Goal: Transaction & Acquisition: Purchase product/service

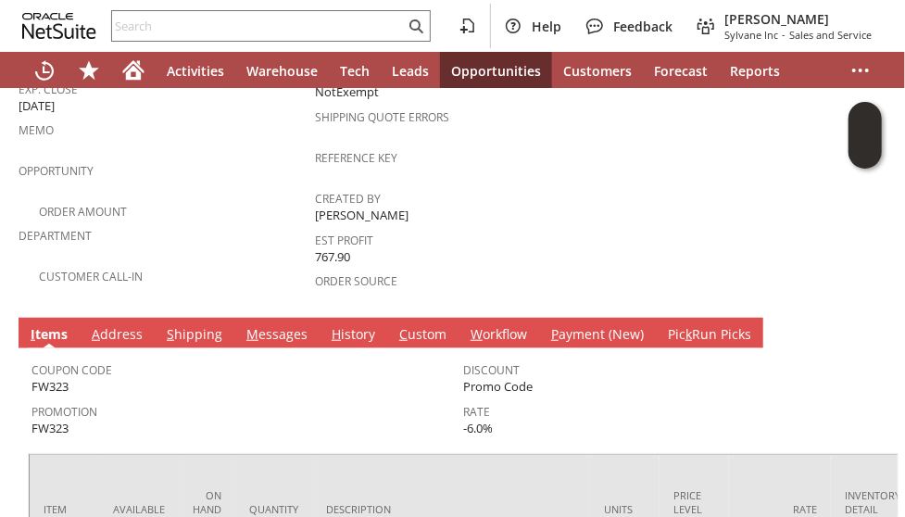
scroll to position [556, 0]
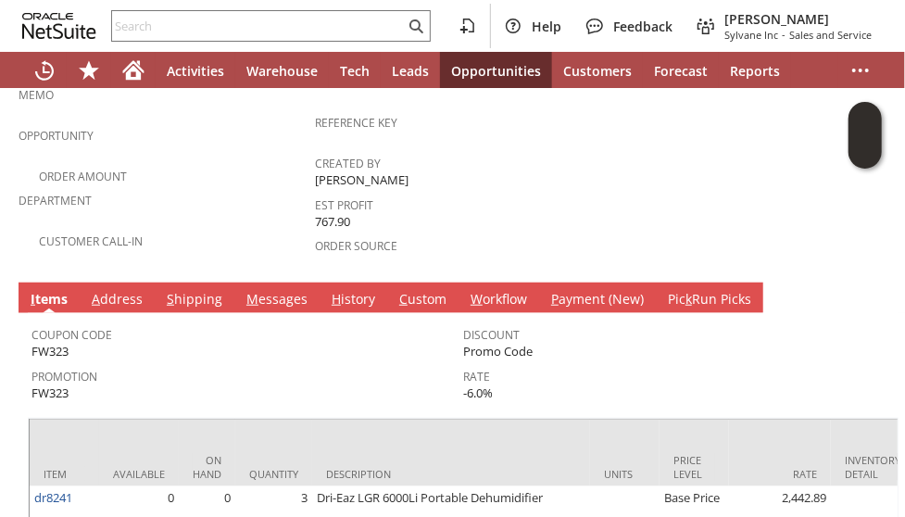
click at [185, 290] on link "S hipping" at bounding box center [194, 300] width 65 height 20
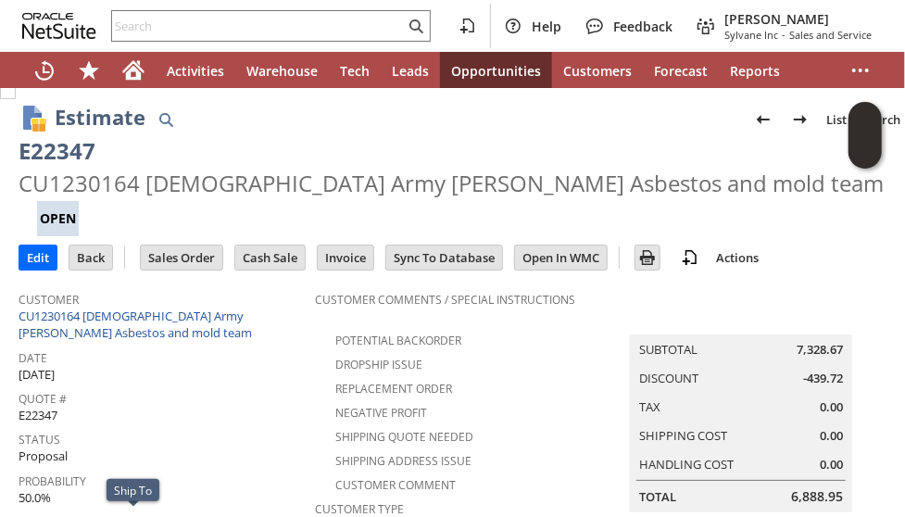
scroll to position [0, 0]
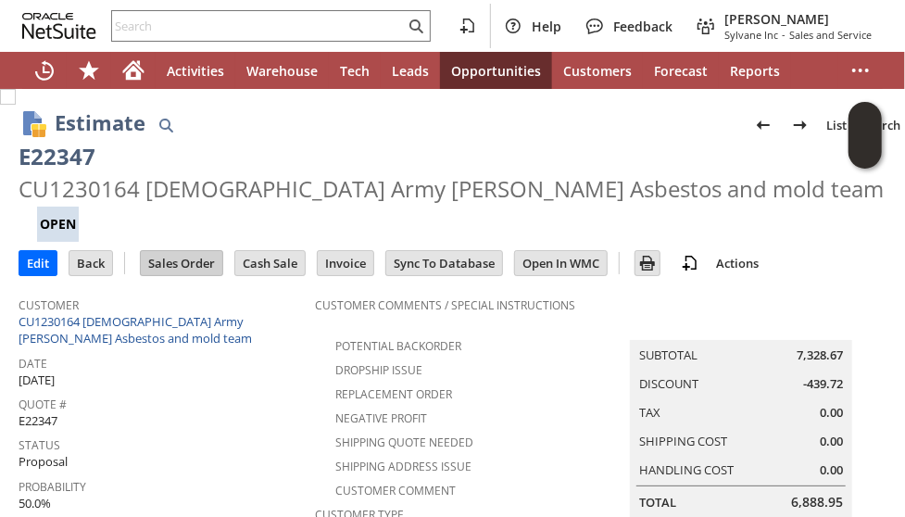
click at [186, 251] on input "Sales Order" at bounding box center [182, 263] width 82 height 24
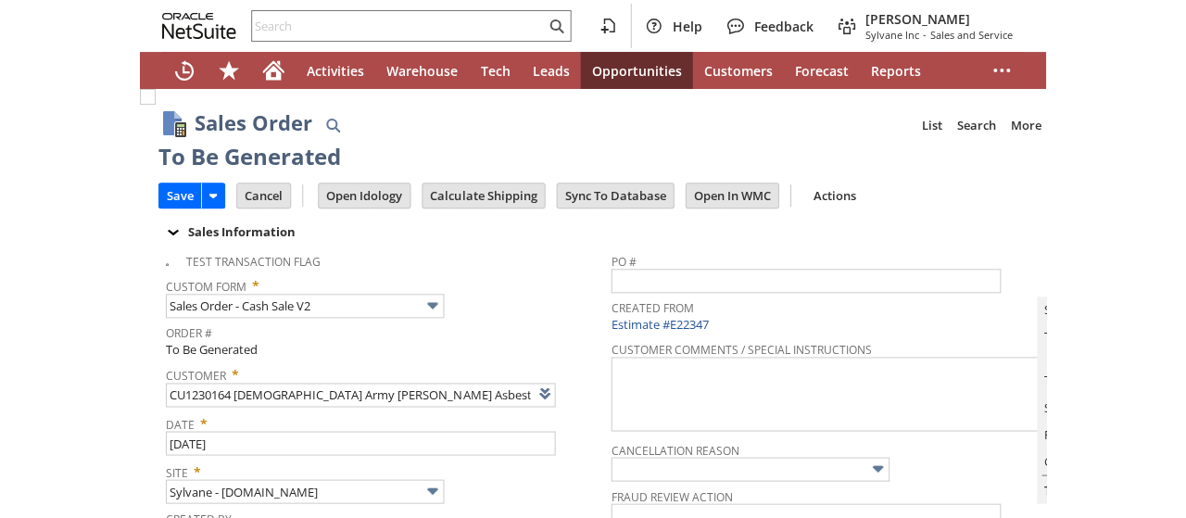
scroll to position [1123, 0]
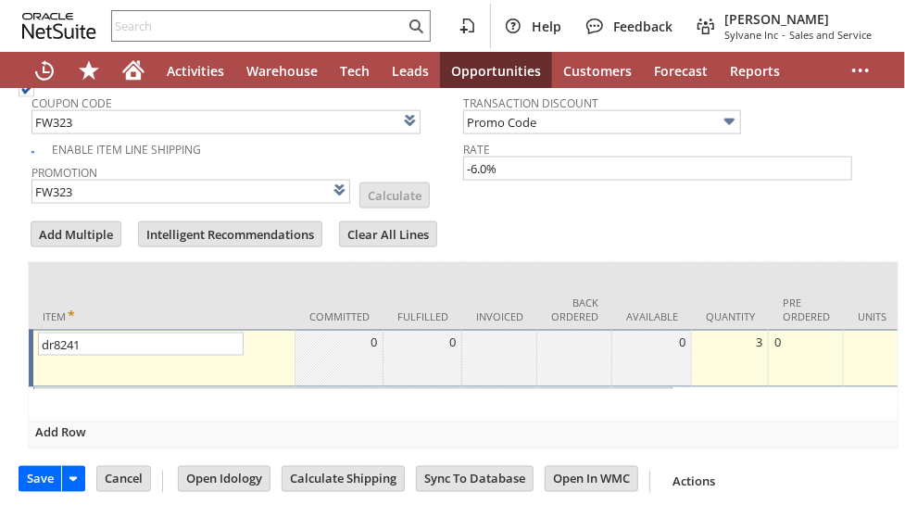
type input "Intelligent Recommendations¹⁰"
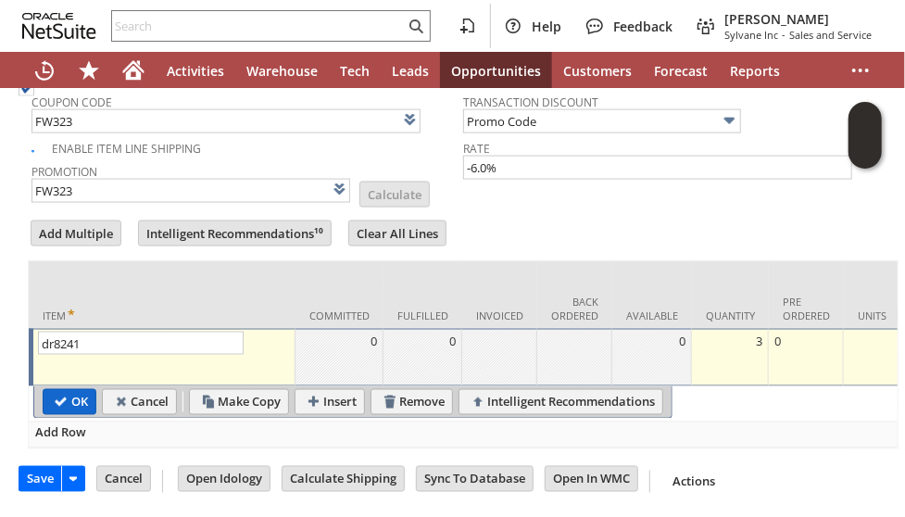
click at [61, 390] on input "OK" at bounding box center [70, 402] width 52 height 24
type input "Add"
type input "Copy Previous"
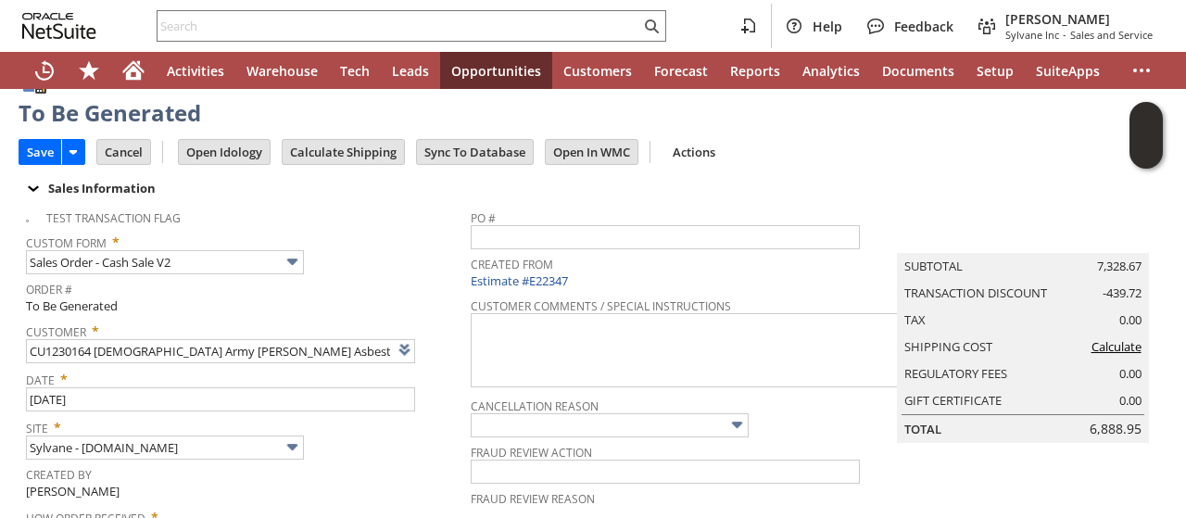
scroll to position [0, 0]
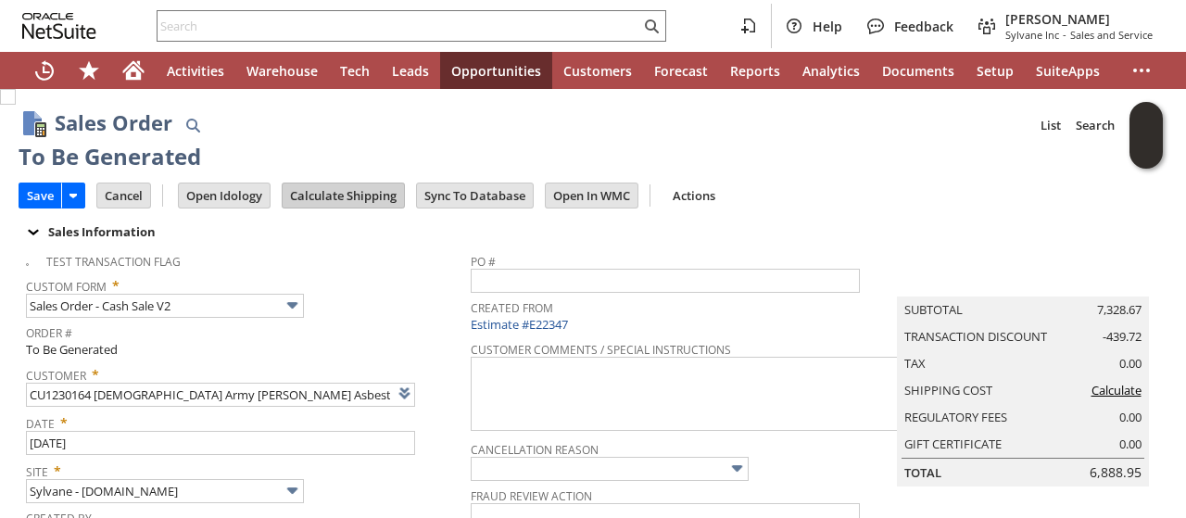
click at [351, 188] on input "Calculate Shipping" at bounding box center [343, 195] width 121 height 24
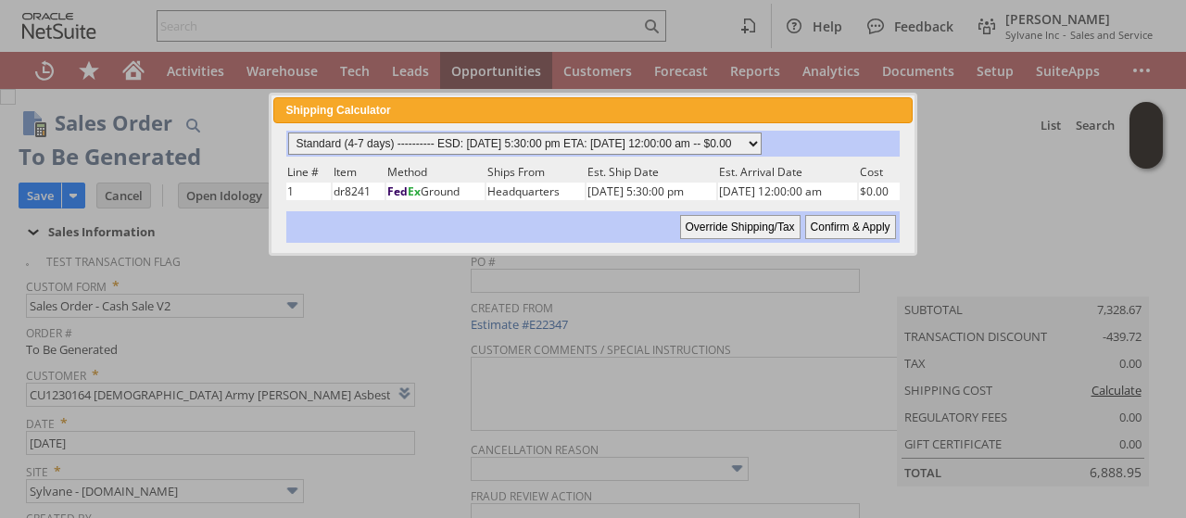
click at [762, 147] on select "Standard (4-7 days) ---------- ESD: 08/27/2025 5:30:00 pm ETA: 08/29/2025 12:00…" at bounding box center [524, 143] width 473 height 22
select select "2 Day ------------------------ ESD: 08/27/2025 5:30:00 pm ETA: 08/29/2025 12:00…"
click at [288, 132] on select "Standard (4-7 days) ---------- ESD: 08/27/2025 5:30:00 pm ETA: 08/29/2025 12:00…" at bounding box center [524, 143] width 473 height 22
click at [860, 223] on input "Confirm & Apply" at bounding box center [850, 227] width 91 height 24
type input "Add"
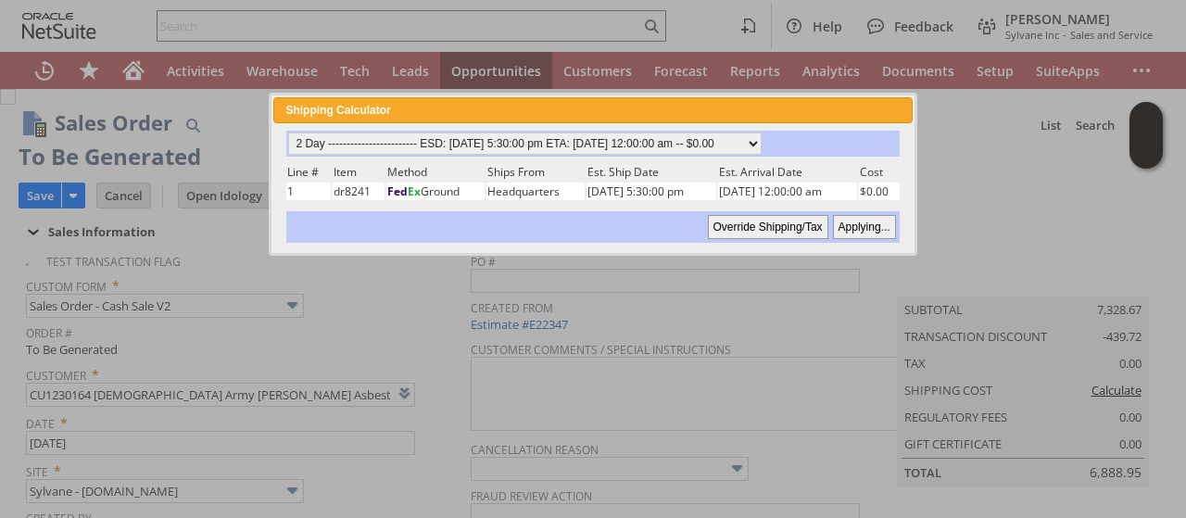
type input "Copy Previous"
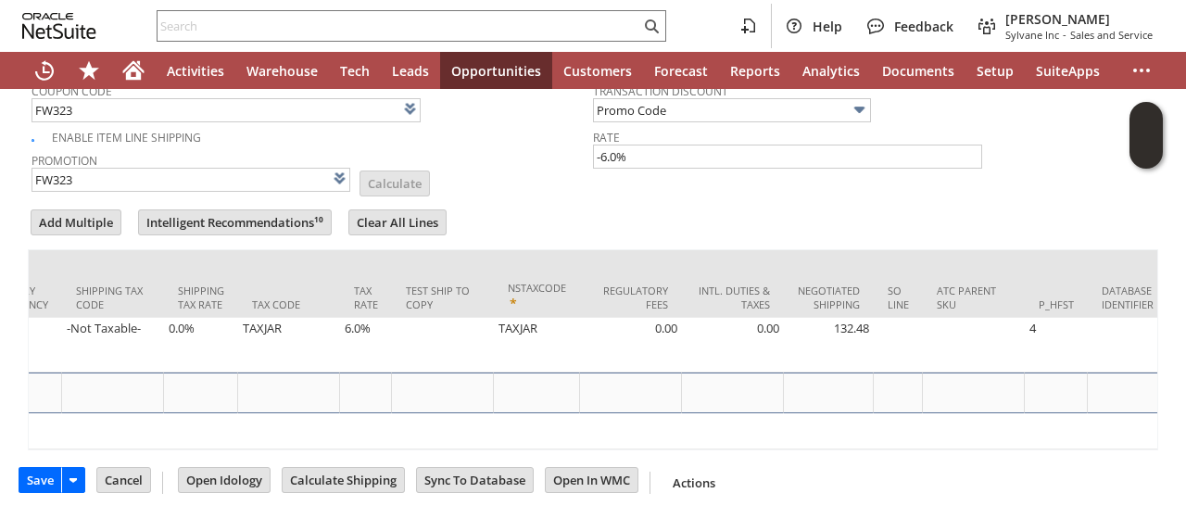
scroll to position [0, 3705]
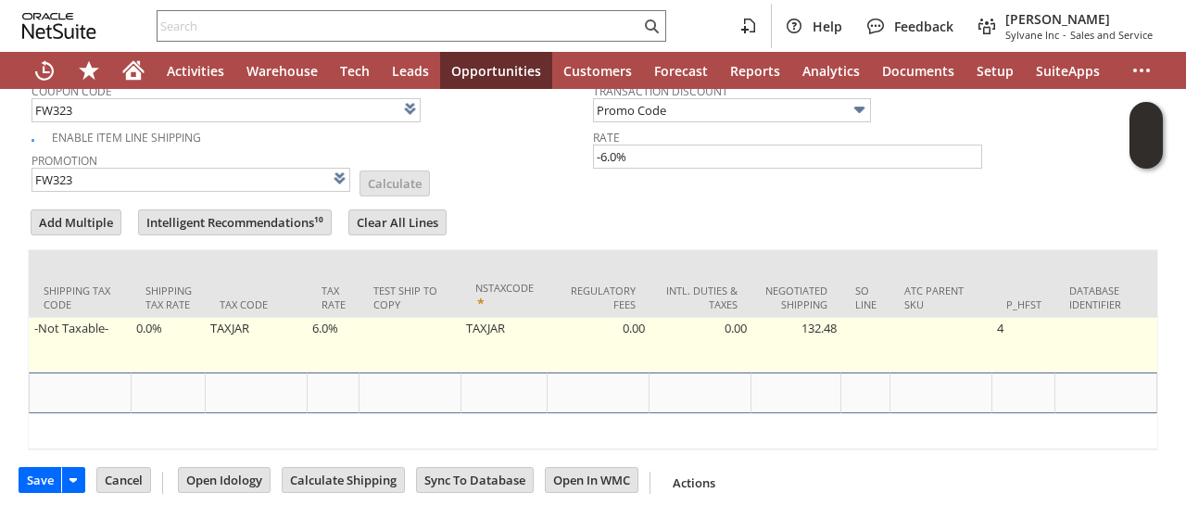
click at [308, 318] on td "6.0%" at bounding box center [334, 345] width 52 height 55
type input "6.0%"
type input "OK"
type input "Make Copy"
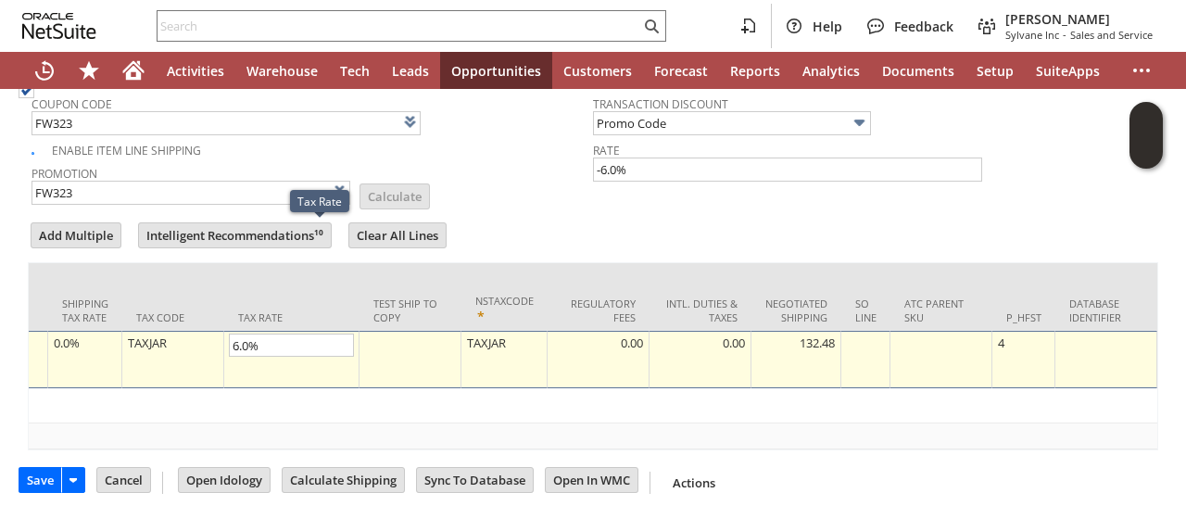
scroll to position [1120, 0]
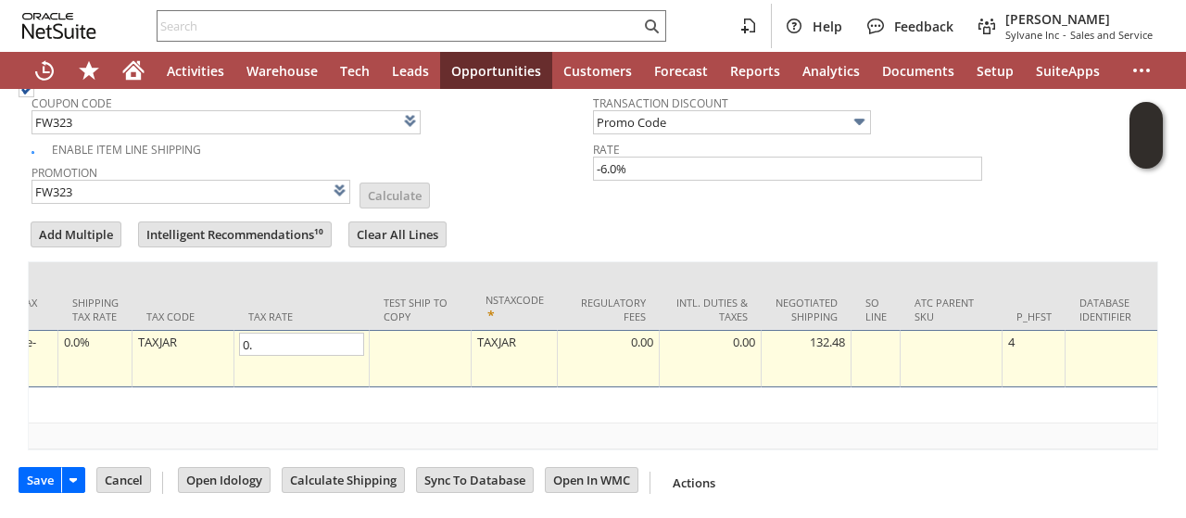
type input "0.0"
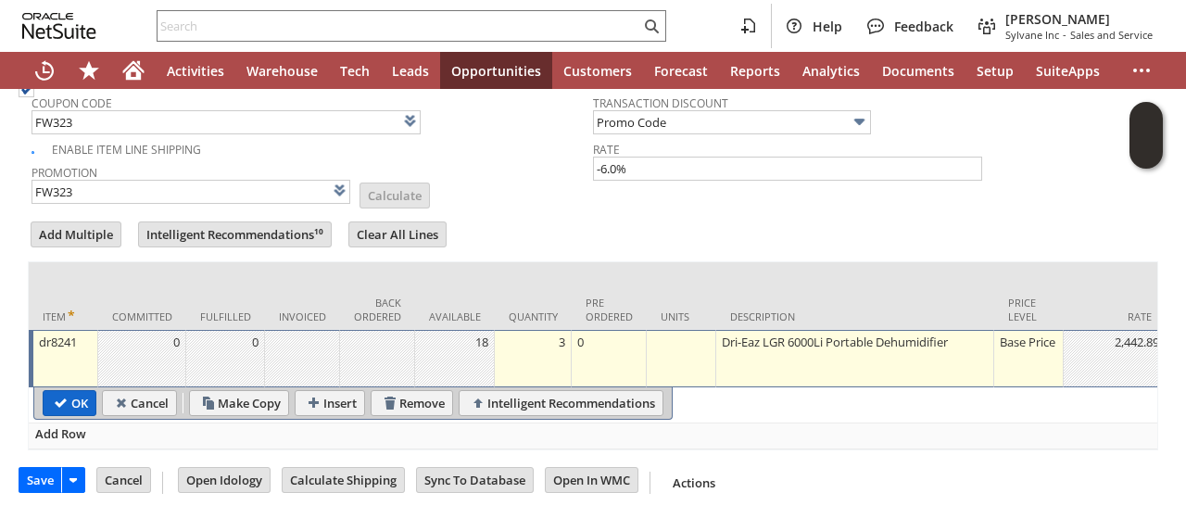
click at [57, 391] on input "OK" at bounding box center [70, 403] width 52 height 24
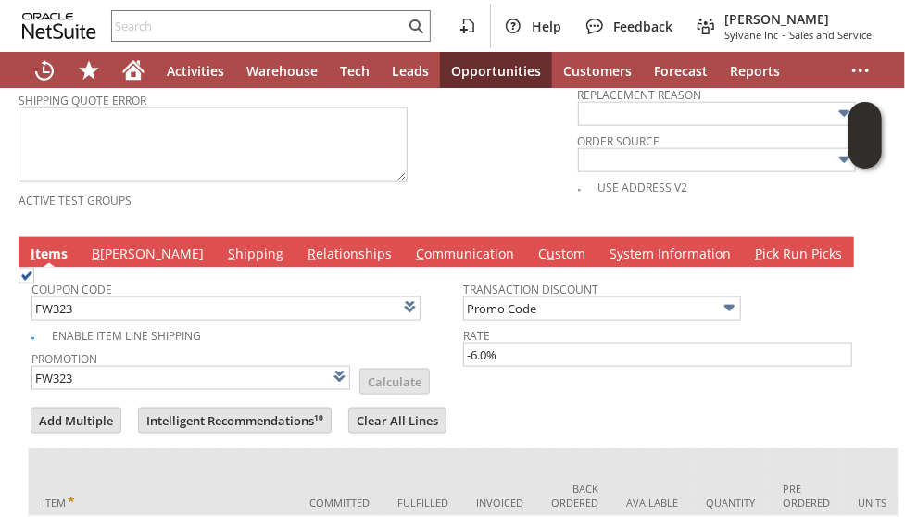
scroll to position [935, 0]
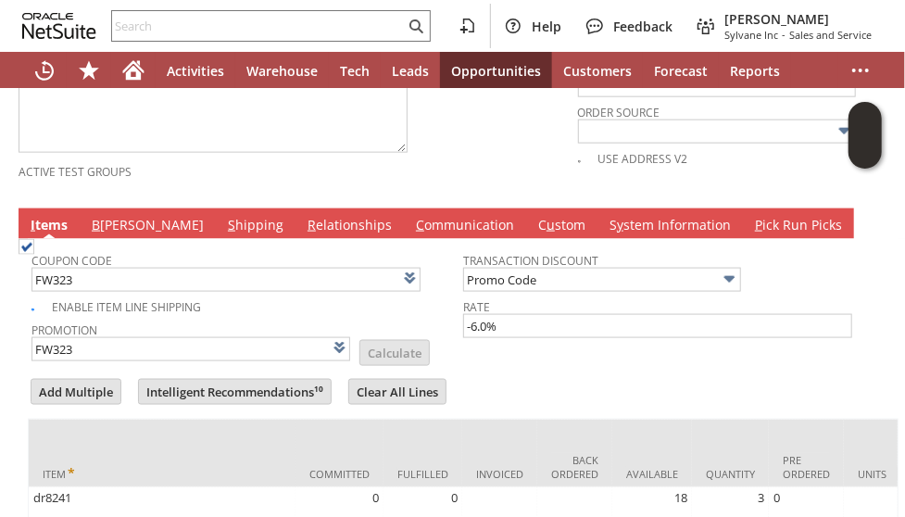
click at [94, 216] on span "B" at bounding box center [96, 225] width 8 height 18
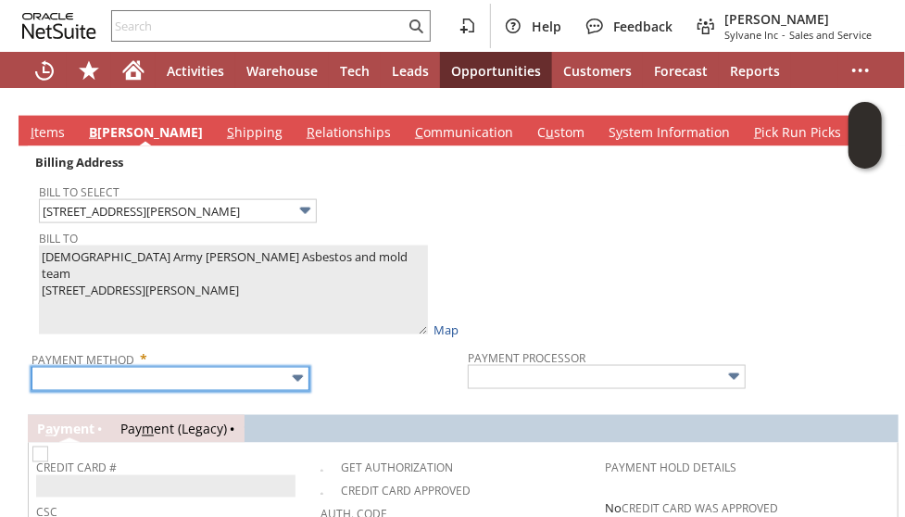
click at [157, 367] on input "text" at bounding box center [170, 379] width 278 height 24
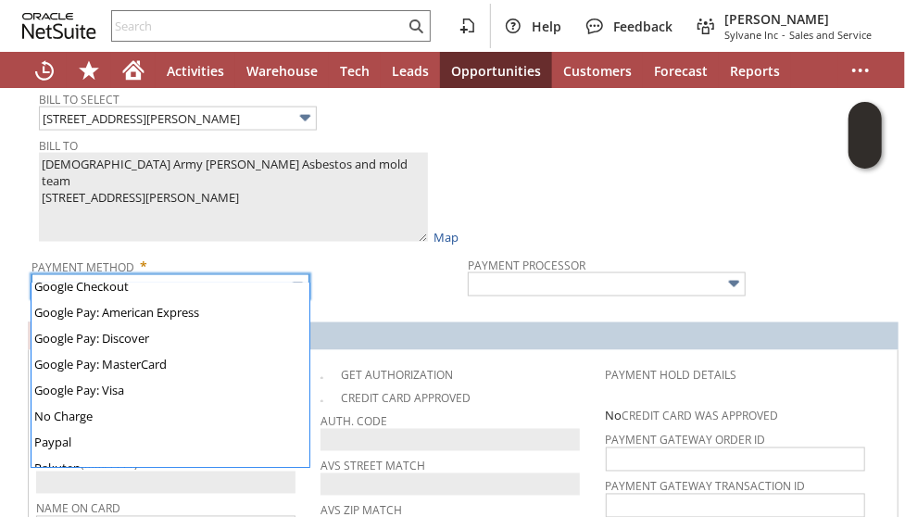
scroll to position [517, 0]
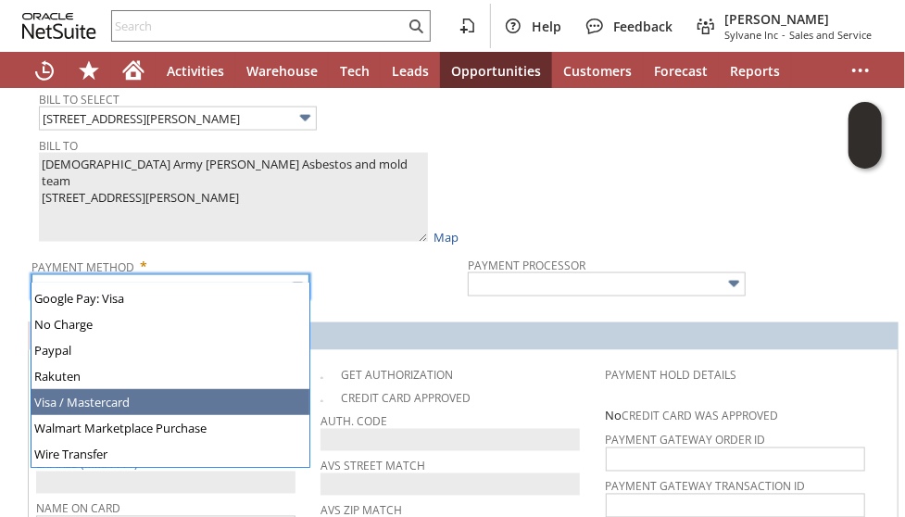
type input "Visa / Mastercard"
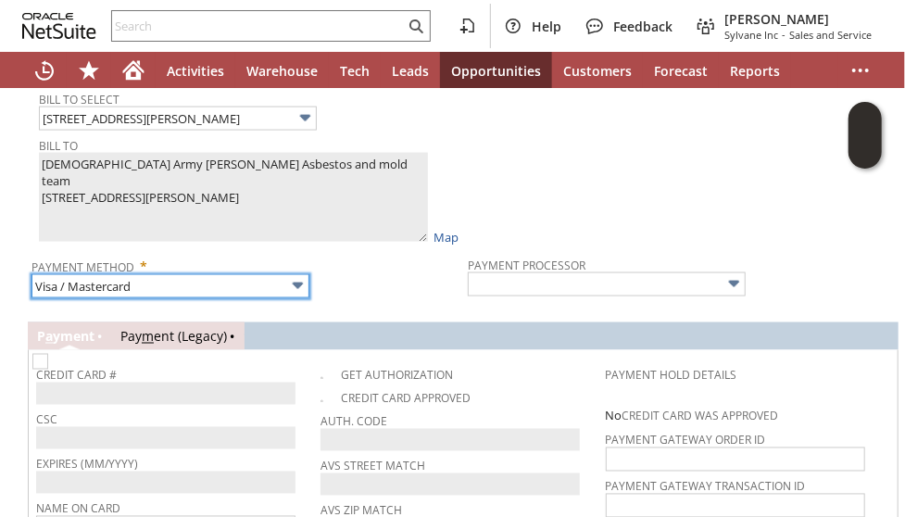
type input "Braintree"
checkbox input "true"
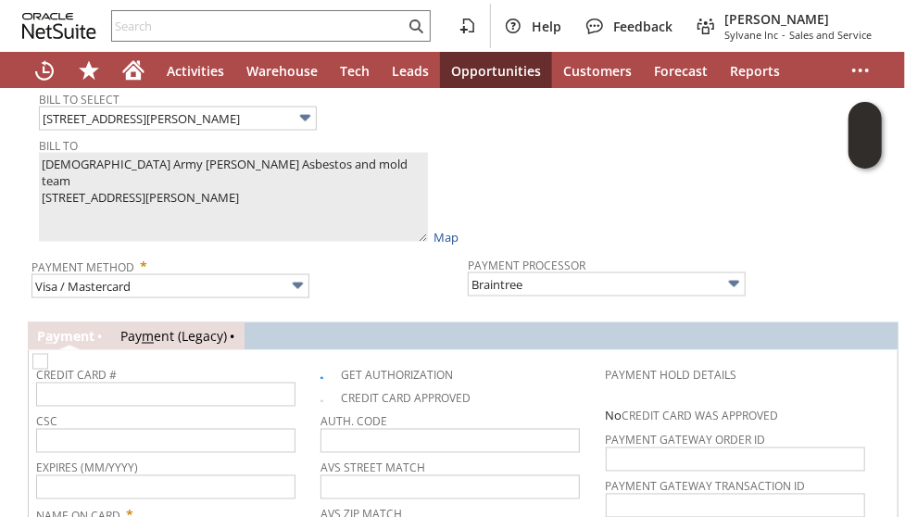
click at [381, 276] on div "Payment Method * Visa / Mastercard" at bounding box center [244, 275] width 427 height 46
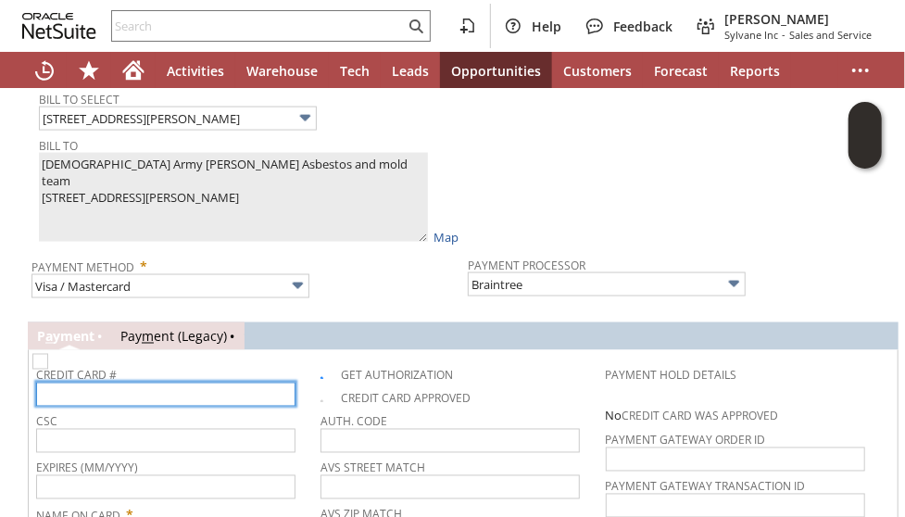
click at [186, 383] on input "text" at bounding box center [165, 395] width 259 height 24
type input "5568628200098128"
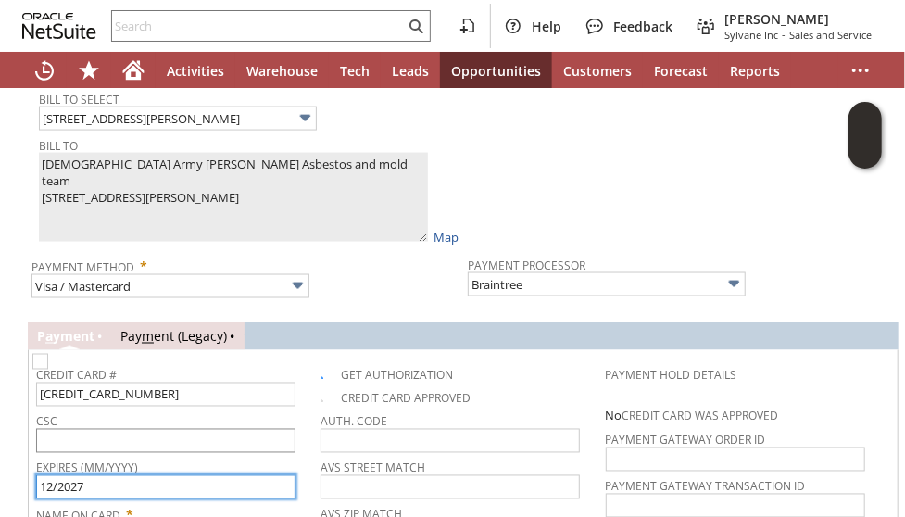
type input "12/2027"
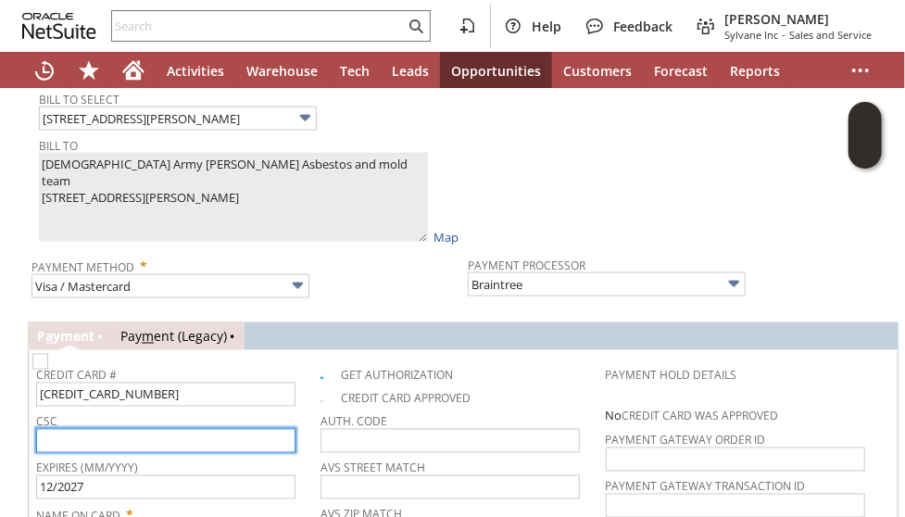
click at [175, 429] on input "text" at bounding box center [165, 441] width 259 height 24
type input "218"
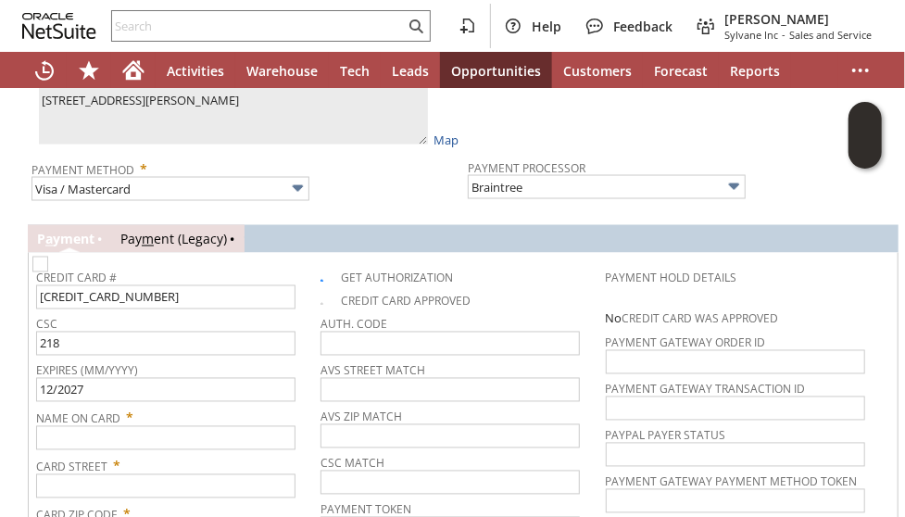
scroll to position [1305, 0]
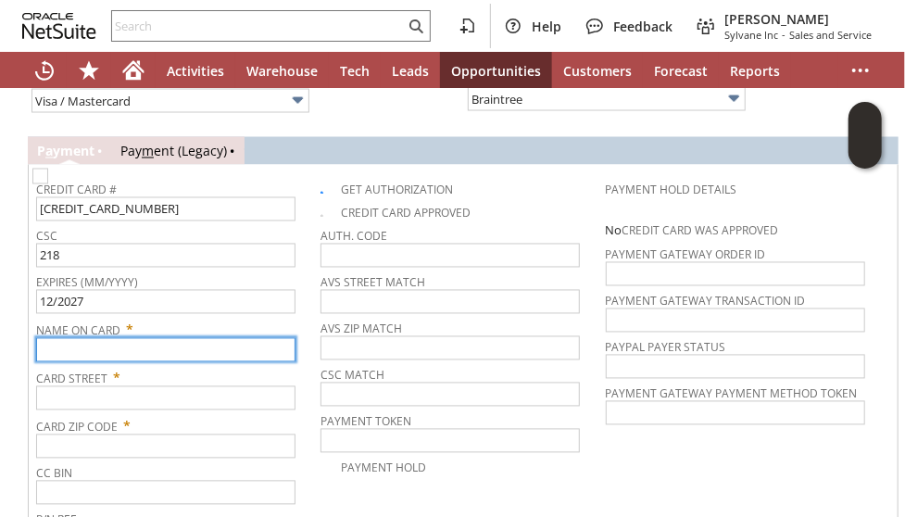
click at [80, 338] on input "text" at bounding box center [165, 350] width 259 height 24
click at [136, 338] on input "Linda" at bounding box center [165, 350] width 259 height 24
paste input "ACCORD"
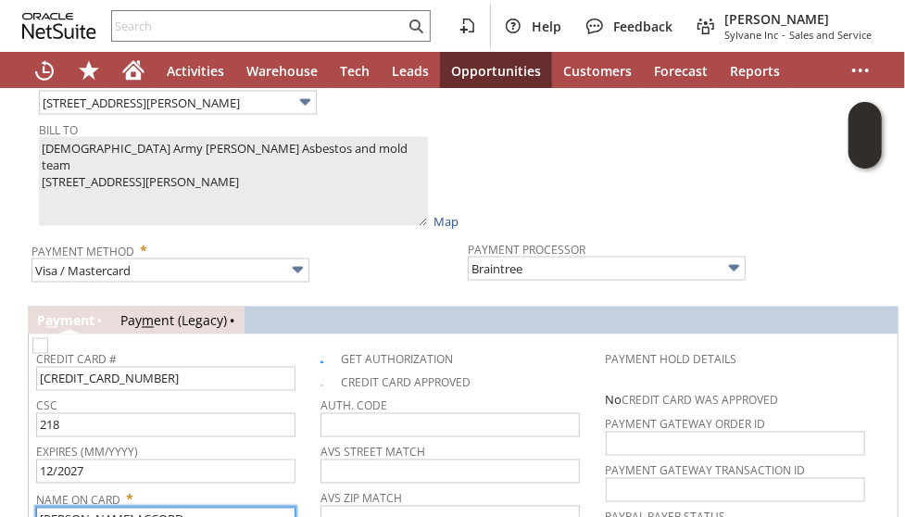
scroll to position [1120, 0]
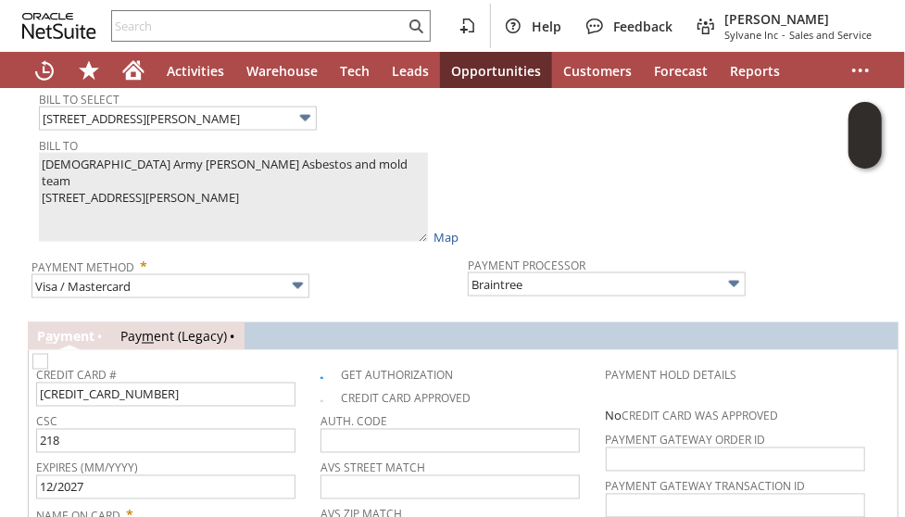
type input "Linda ACCORD"
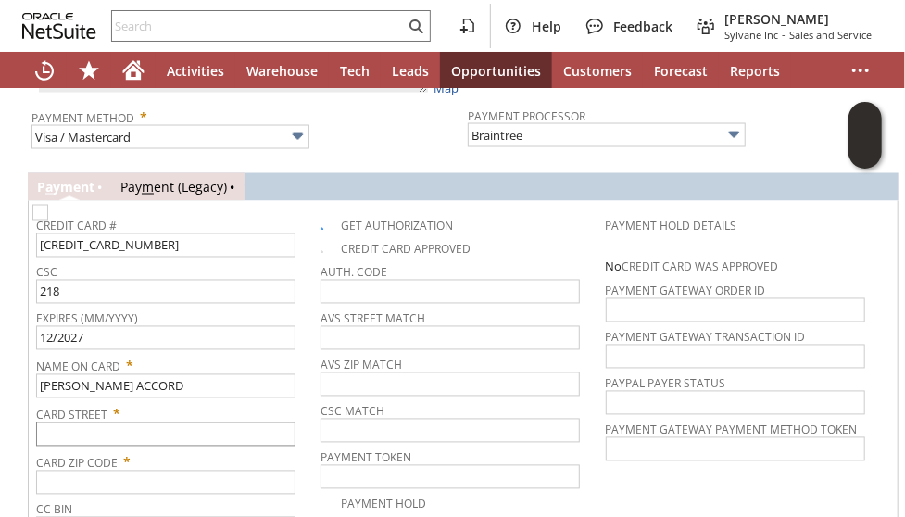
scroll to position [1398, 0]
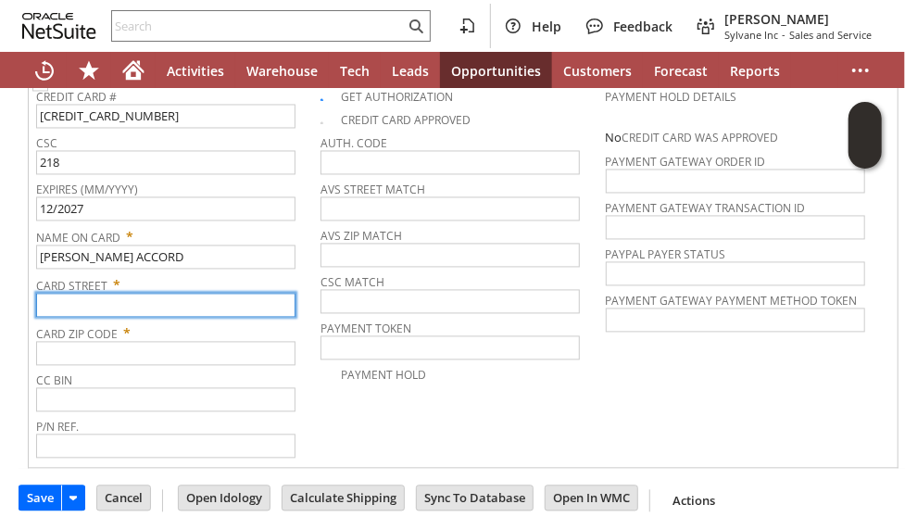
click at [135, 294] on input "text" at bounding box center [165, 306] width 259 height 24
paste input "6663 Rodman Road building 3070"
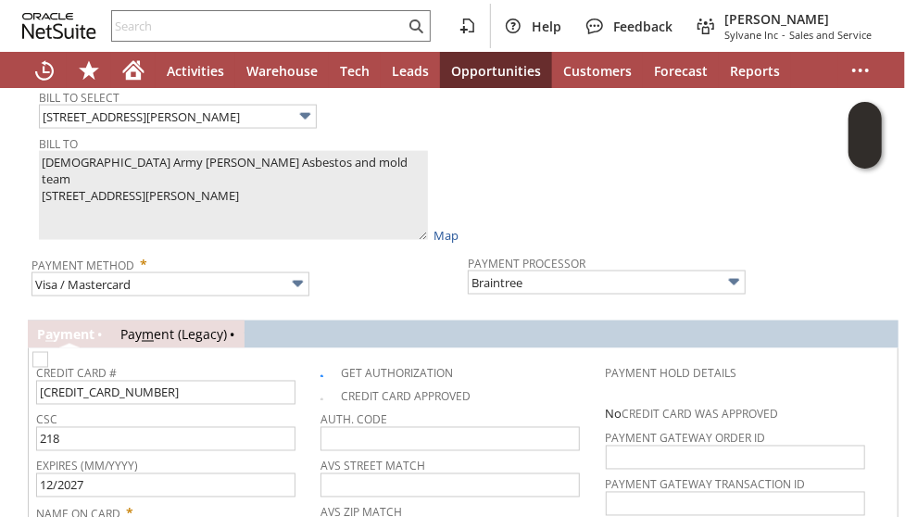
scroll to position [1120, 0]
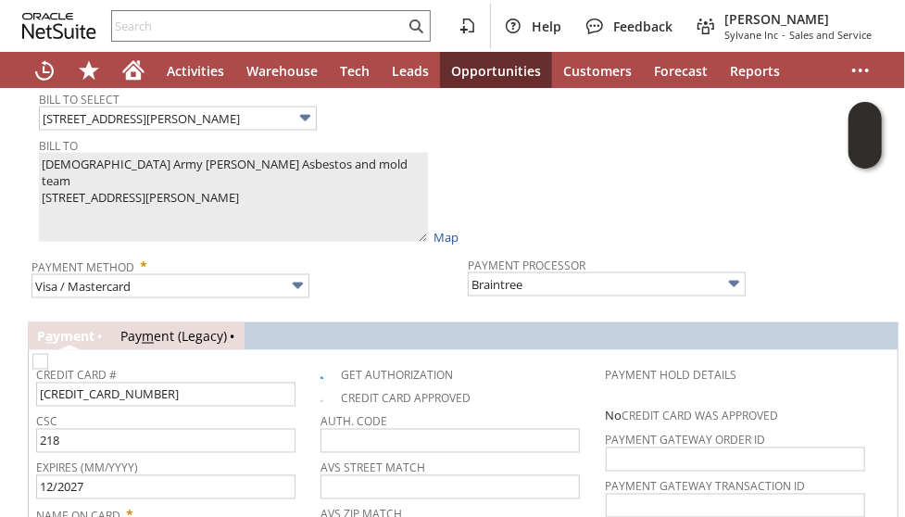
type input "6663 Rodman Road building 3070"
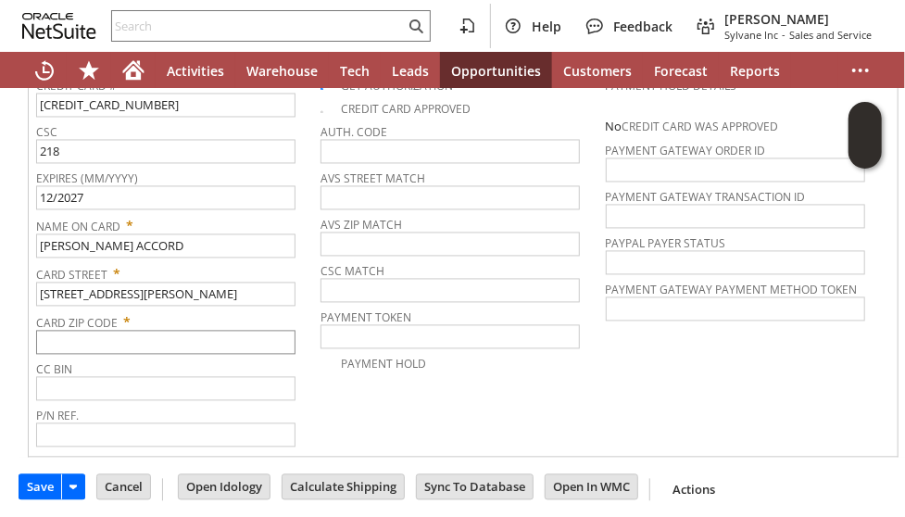
scroll to position [1410, 0]
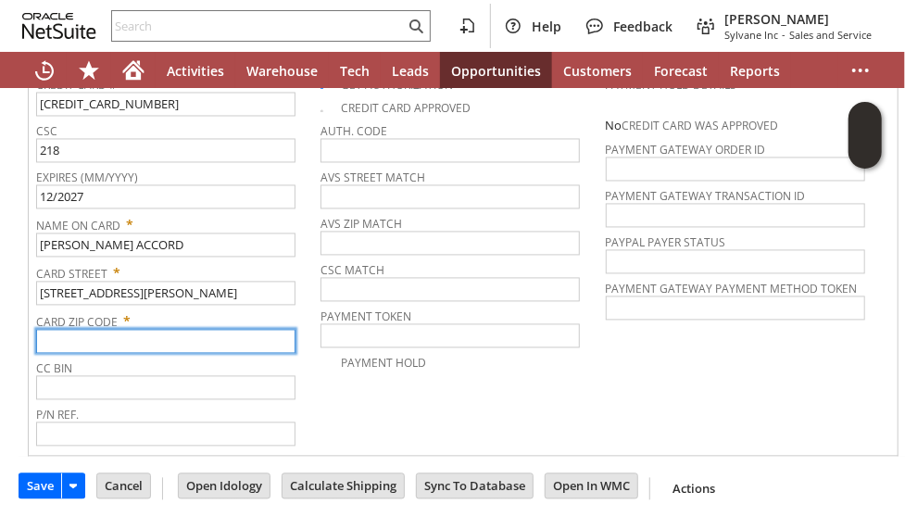
click at [161, 330] on input "text" at bounding box center [165, 342] width 259 height 24
paste input "21005"
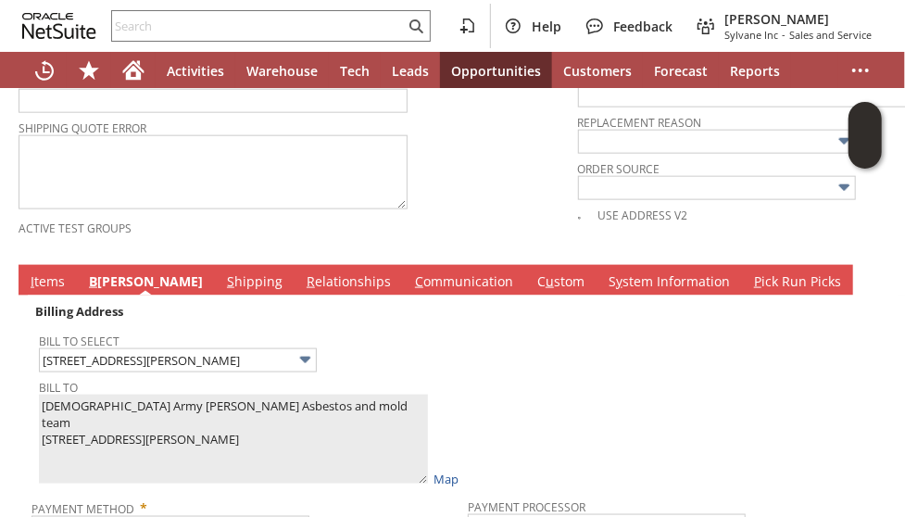
scroll to position [854, 0]
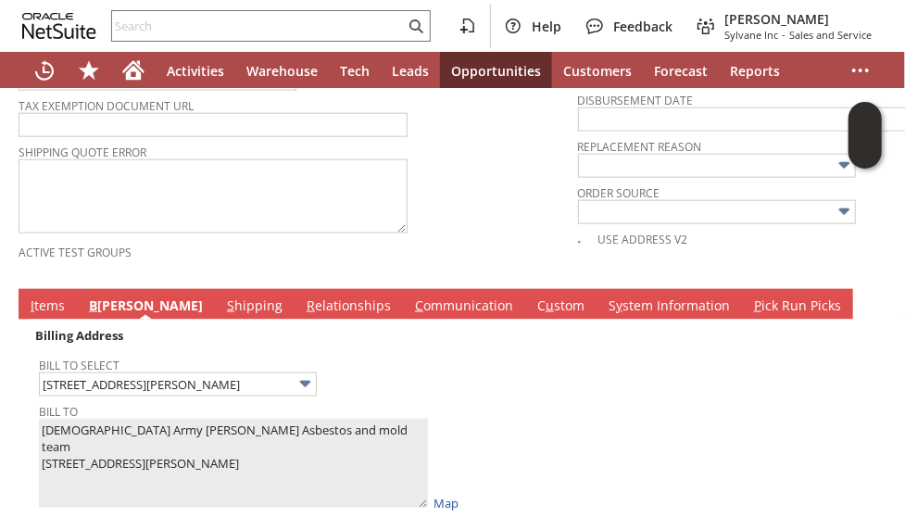
type input "21005"
click at [410, 296] on link "C ommunication" at bounding box center [463, 306] width 107 height 20
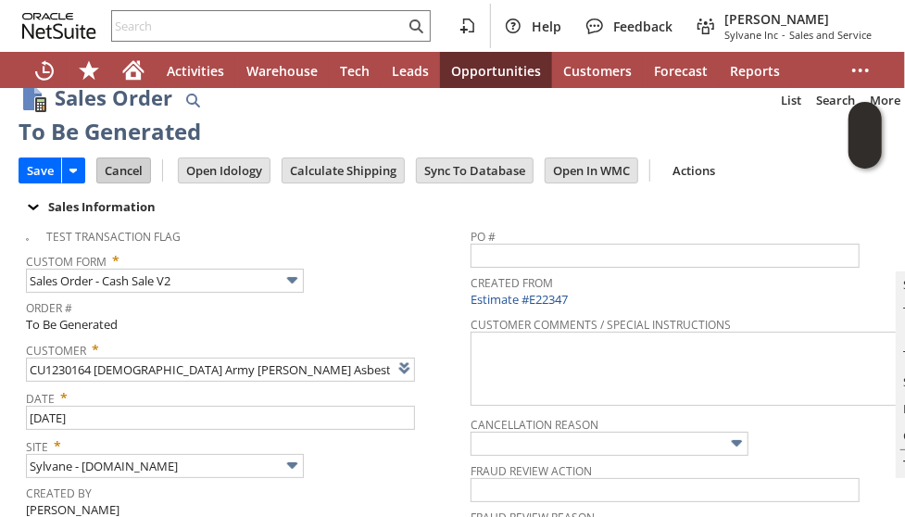
scroll to position [0, 0]
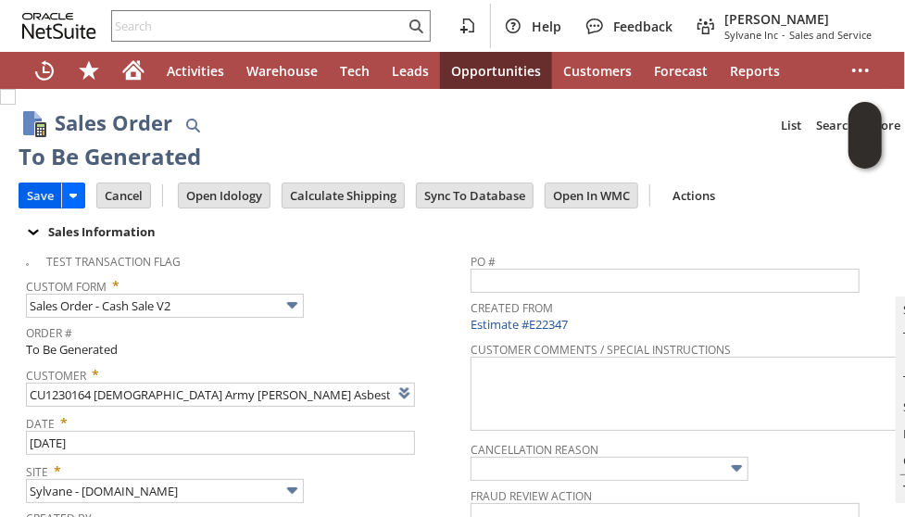
click at [47, 204] on input "Save" at bounding box center [40, 195] width 42 height 24
drag, startPoint x: 43, startPoint y: 201, endPoint x: 598, endPoint y: 60, distance: 573.4
click at [44, 201] on input "Save" at bounding box center [40, 195] width 42 height 24
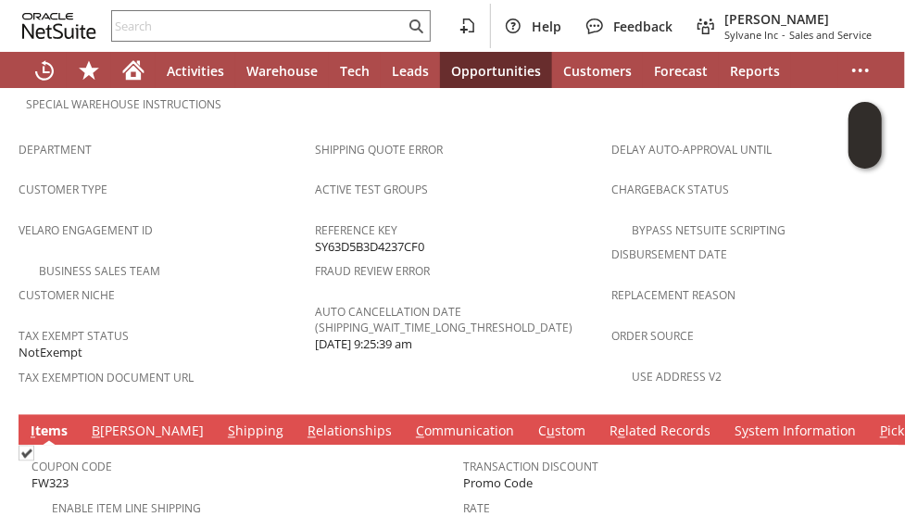
scroll to position [1390, 0]
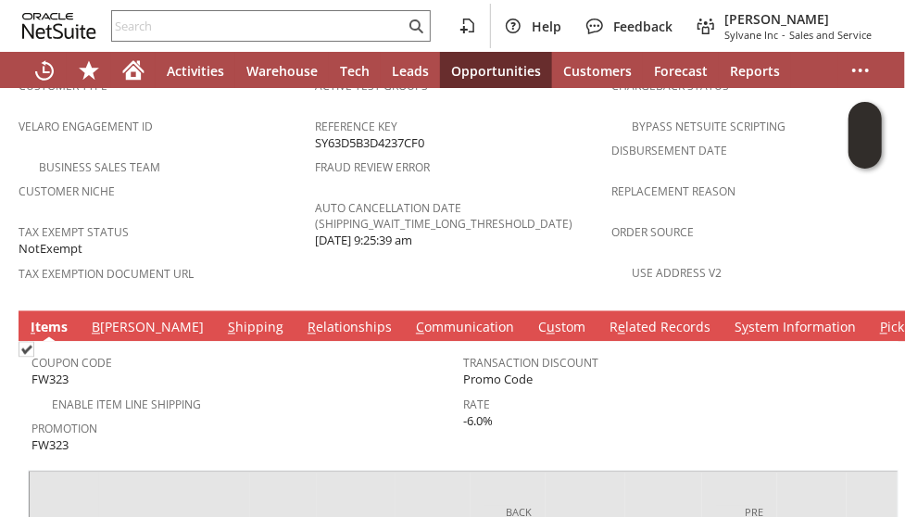
click at [411, 319] on link "C ommunication" at bounding box center [464, 329] width 107 height 20
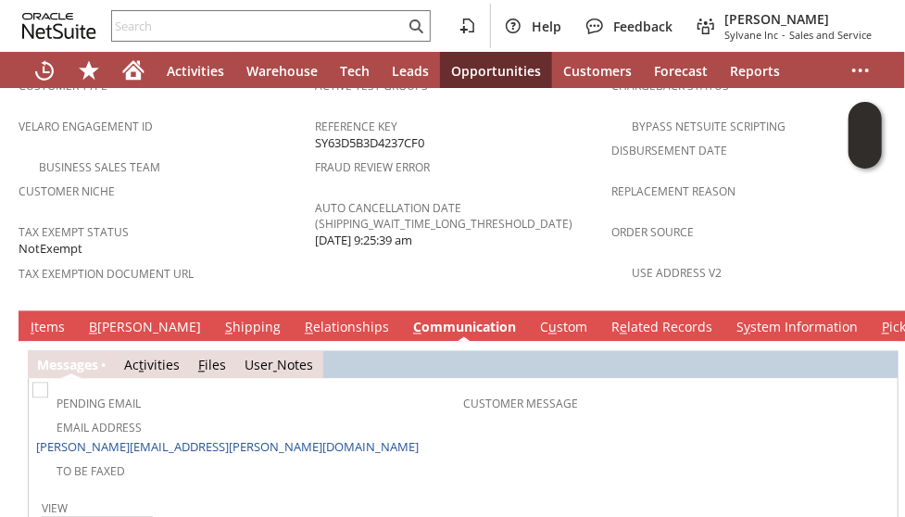
scroll to position [0, 0]
click at [49, 319] on link "I tems" at bounding box center [48, 329] width 44 height 20
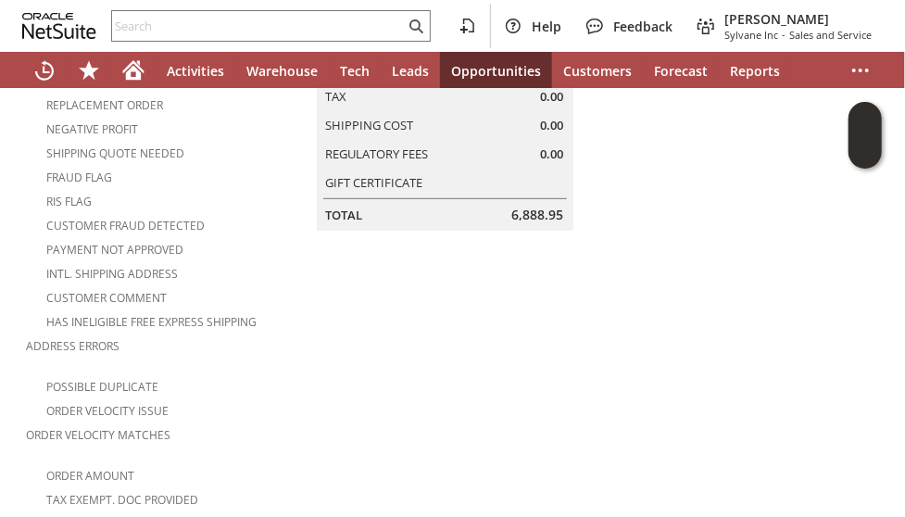
scroll to position [185, 0]
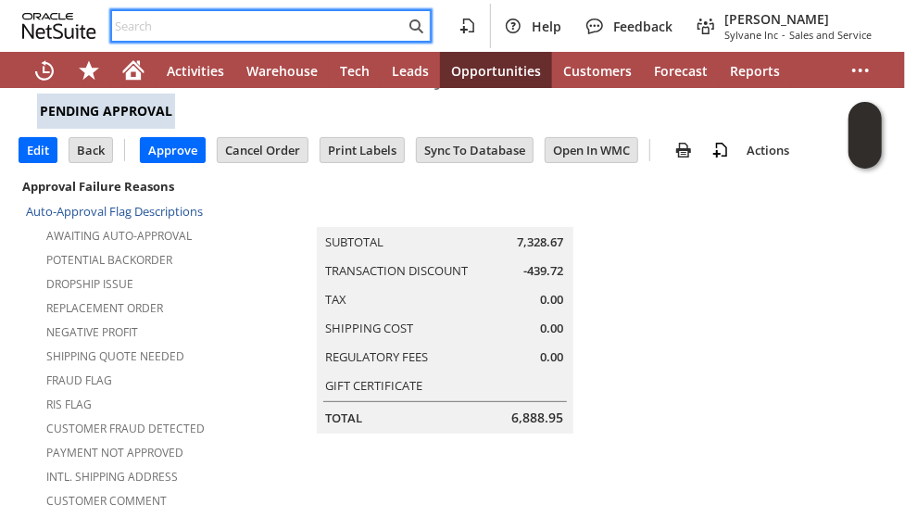
click at [165, 29] on input "text" at bounding box center [258, 26] width 293 height 22
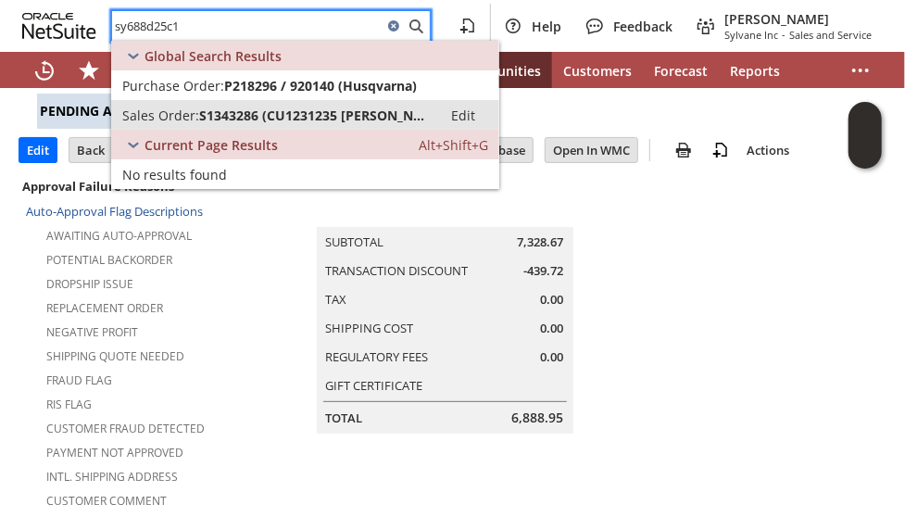
type input "sy688d25c1"
click at [250, 113] on span "S1343286 (CU1231235 Carrie Yeakle)" at bounding box center [315, 116] width 232 height 18
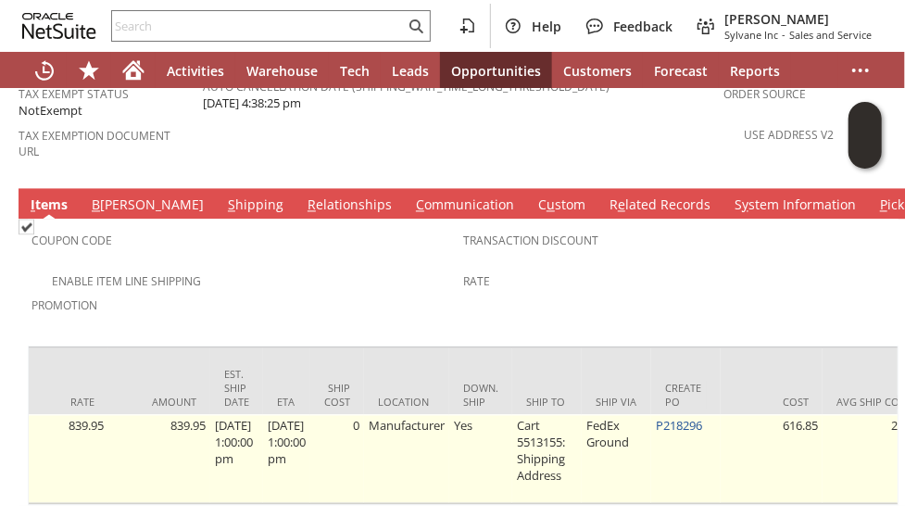
scroll to position [0, 1215]
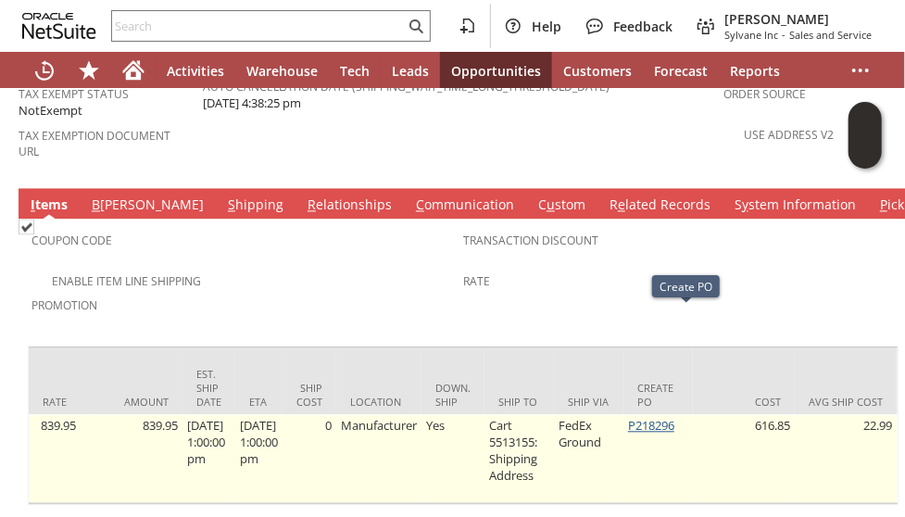
click at [668, 417] on link "P218296" at bounding box center [651, 425] width 46 height 17
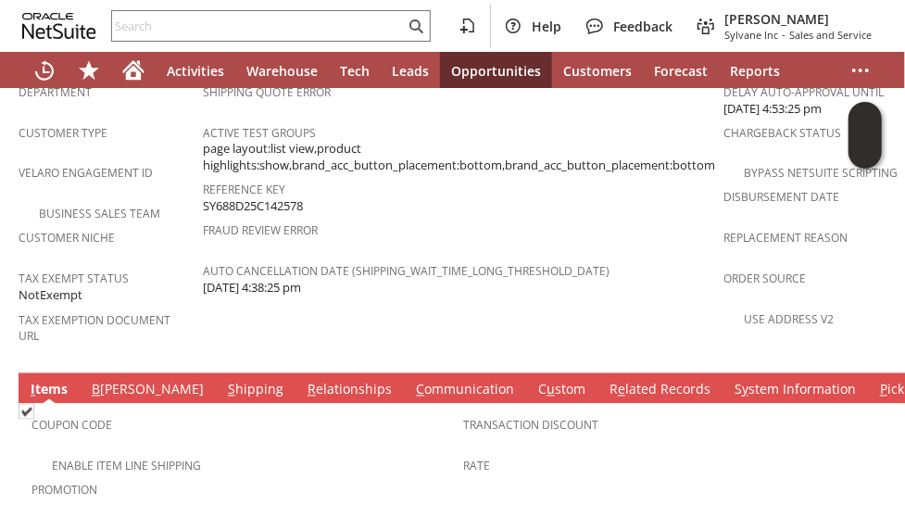
scroll to position [1482, 0]
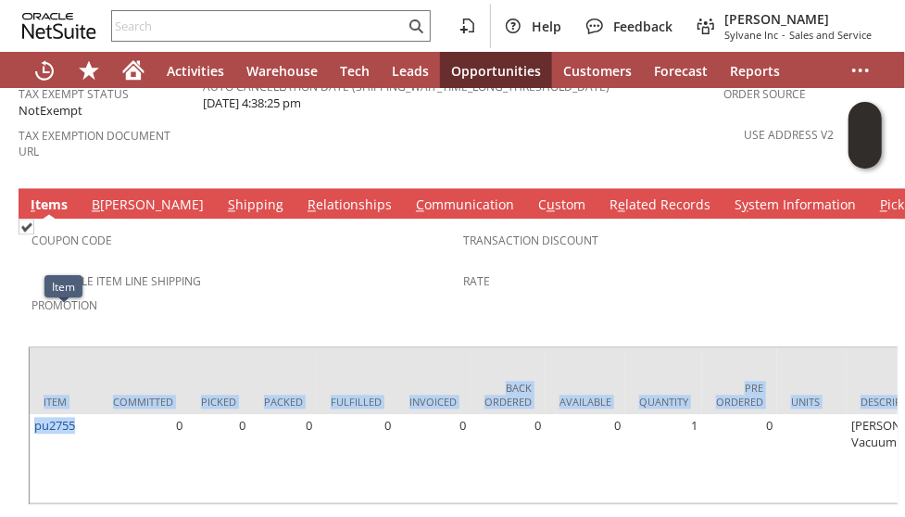
drag, startPoint x: 74, startPoint y: 323, endPoint x: 26, endPoint y: 327, distance: 48.3
click at [26, 327] on div "Coupon Code Enable Item Line Shipping Promotion Transaction Discount Rate Item …" at bounding box center [463, 362] width 889 height 286
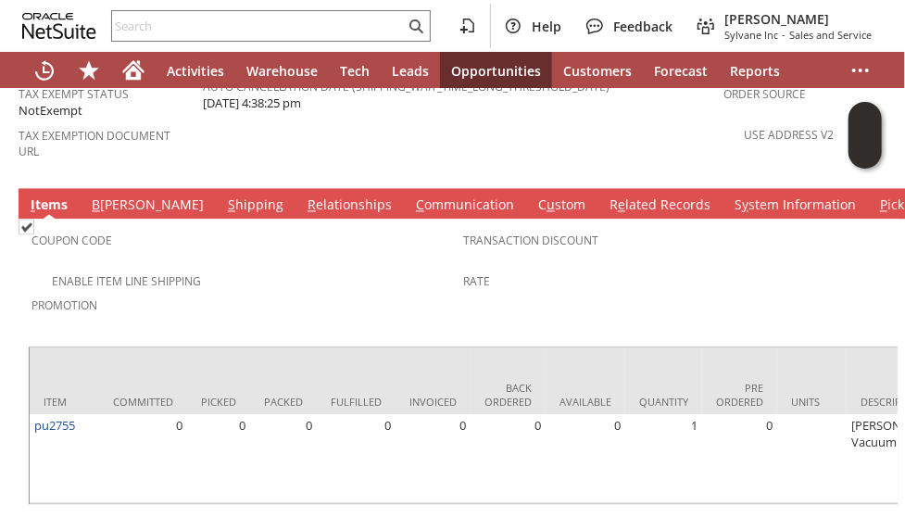
drag, startPoint x: 230, startPoint y: 197, endPoint x: 219, endPoint y: 207, distance: 14.5
click at [221, 292] on span "Promotion" at bounding box center [242, 302] width 422 height 21
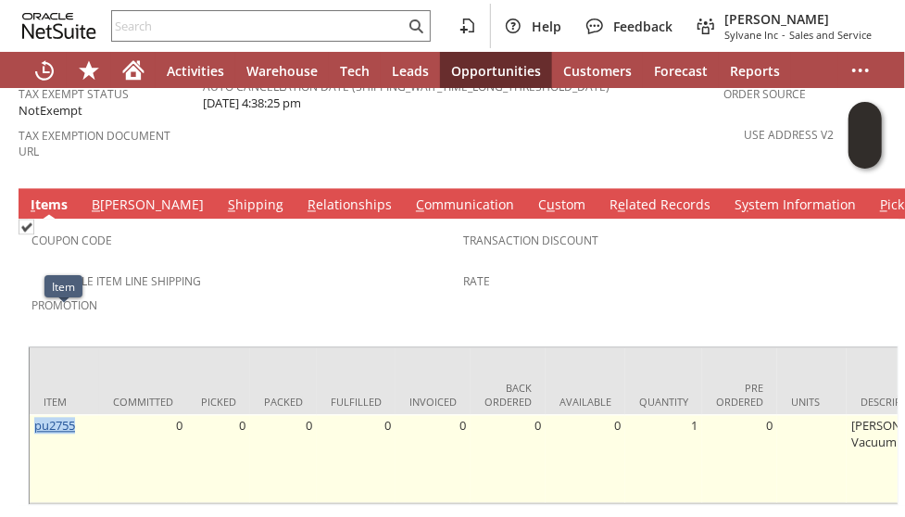
drag, startPoint x: 83, startPoint y: 325, endPoint x: 36, endPoint y: 325, distance: 47.2
click at [36, 414] on td "pu2755" at bounding box center [64, 458] width 69 height 89
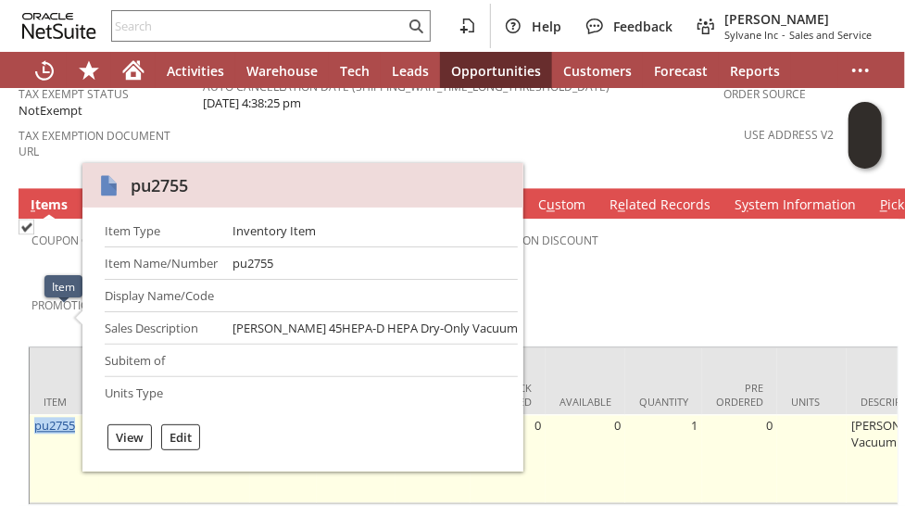
copy link "pu2755"
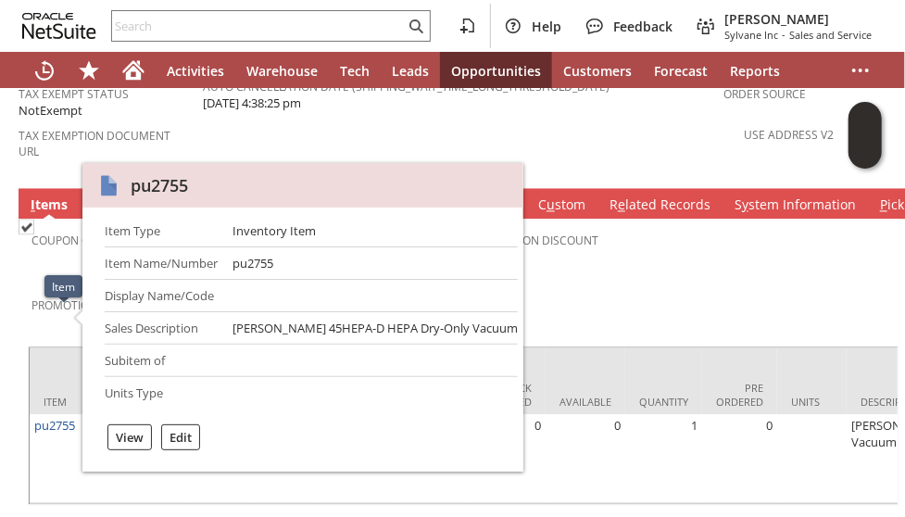
click at [599, 268] on span "Rate" at bounding box center [674, 278] width 422 height 21
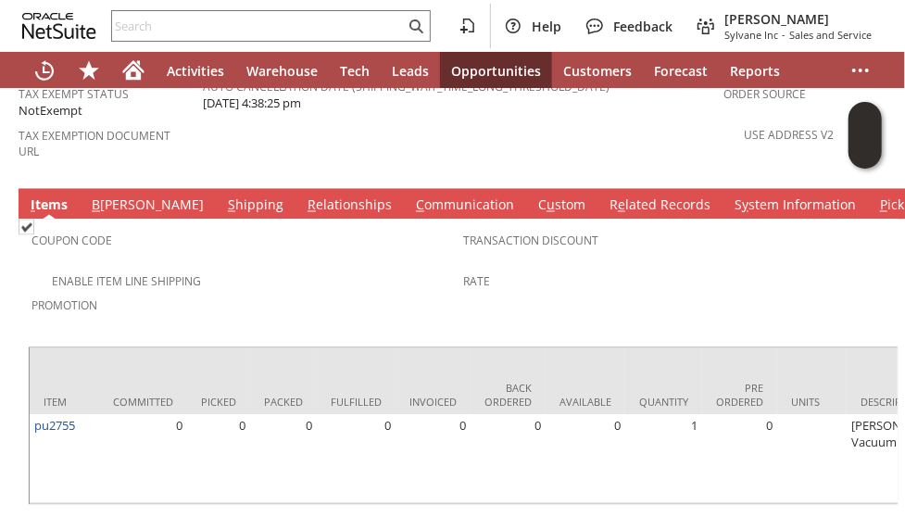
click at [277, 292] on span "Promotion" at bounding box center [242, 302] width 422 height 21
drag, startPoint x: 258, startPoint y: 179, endPoint x: 230, endPoint y: 145, distance: 44.7
click at [258, 268] on div "Enable Item Line Shipping" at bounding box center [247, 279] width 432 height 22
click at [133, 70] on icon "Home" at bounding box center [133, 73] width 15 height 14
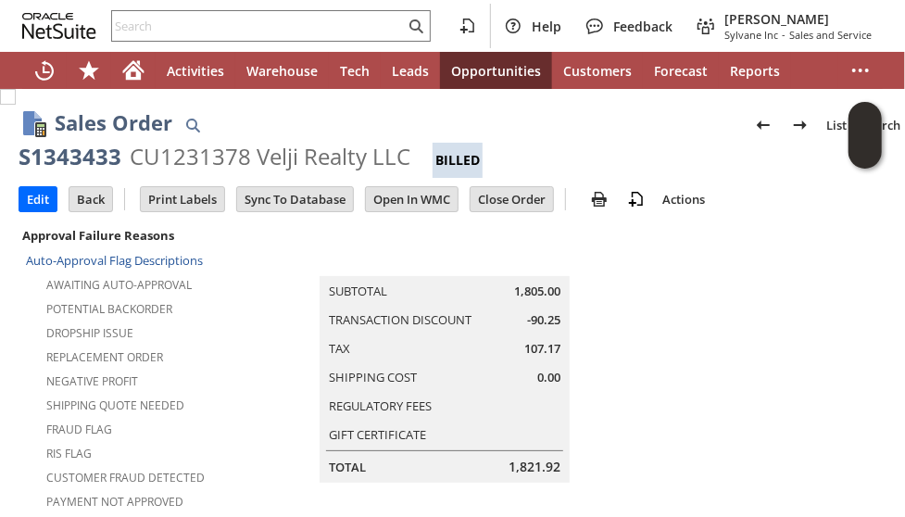
click at [89, 195] on input "Back" at bounding box center [90, 199] width 43 height 24
